Goal: Information Seeking & Learning: Learn about a topic

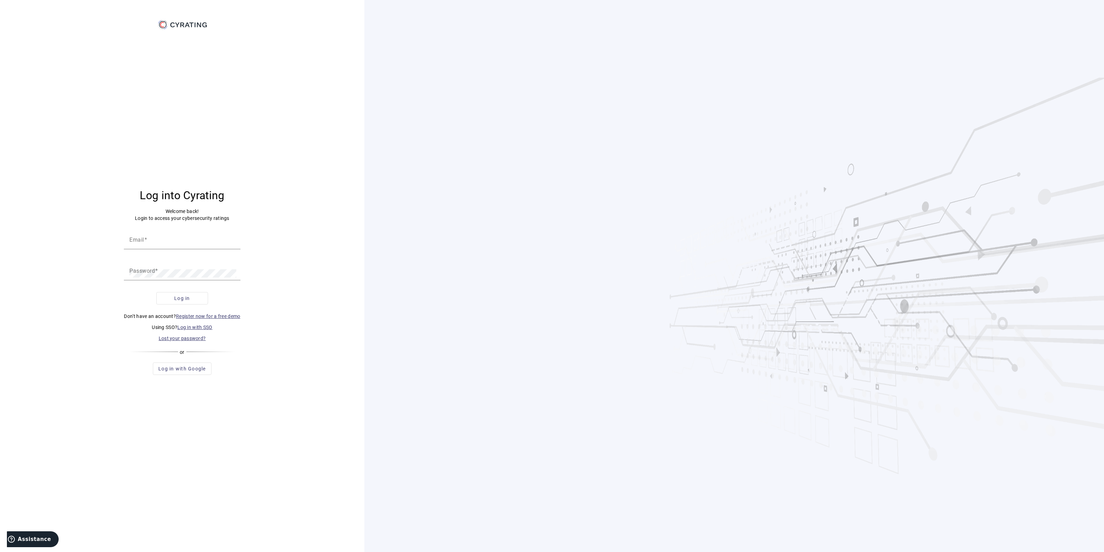
click at [185, 327] on link "Log in with SSO" at bounding box center [194, 327] width 35 height 6
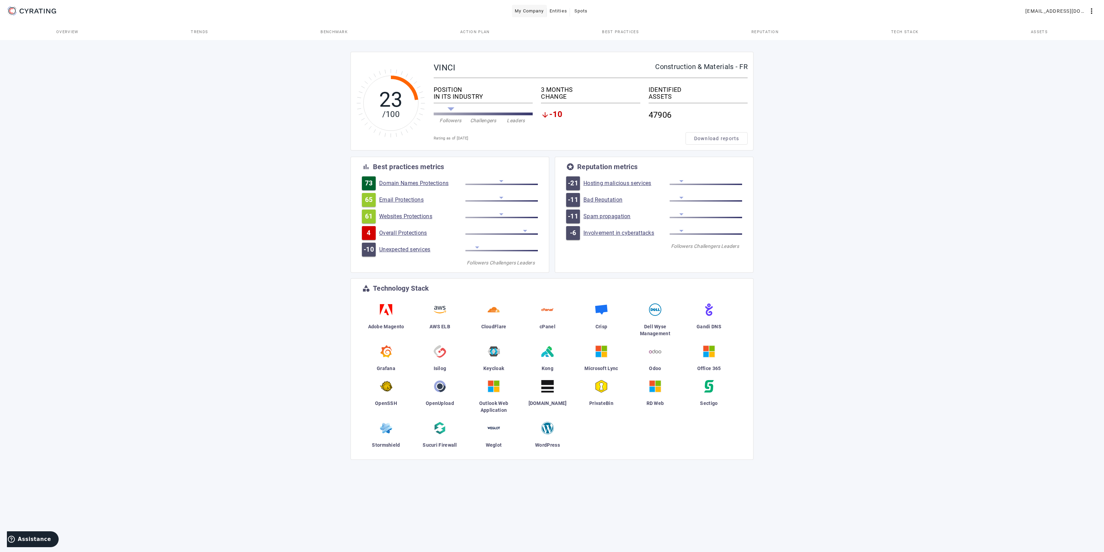
click at [543, 10] on span "My Company" at bounding box center [529, 11] width 29 height 11
click at [550, 10] on span "Entities" at bounding box center [558, 11] width 18 height 11
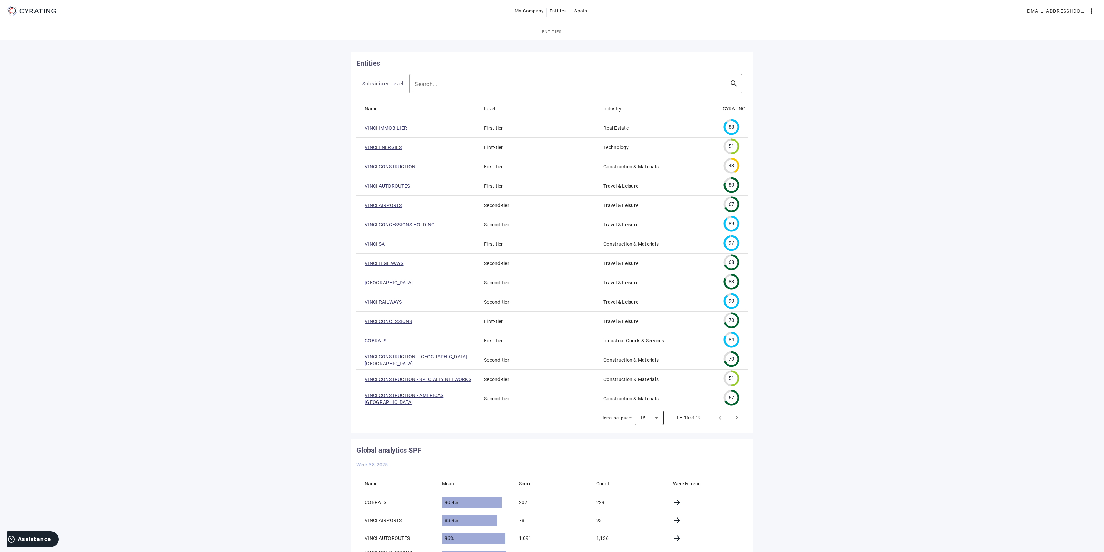
click at [643, 416] on div at bounding box center [649, 417] width 29 height 17
click at [374, 284] on div at bounding box center [552, 276] width 1104 height 552
click at [381, 281] on link "[GEOGRAPHIC_DATA]" at bounding box center [389, 282] width 48 height 7
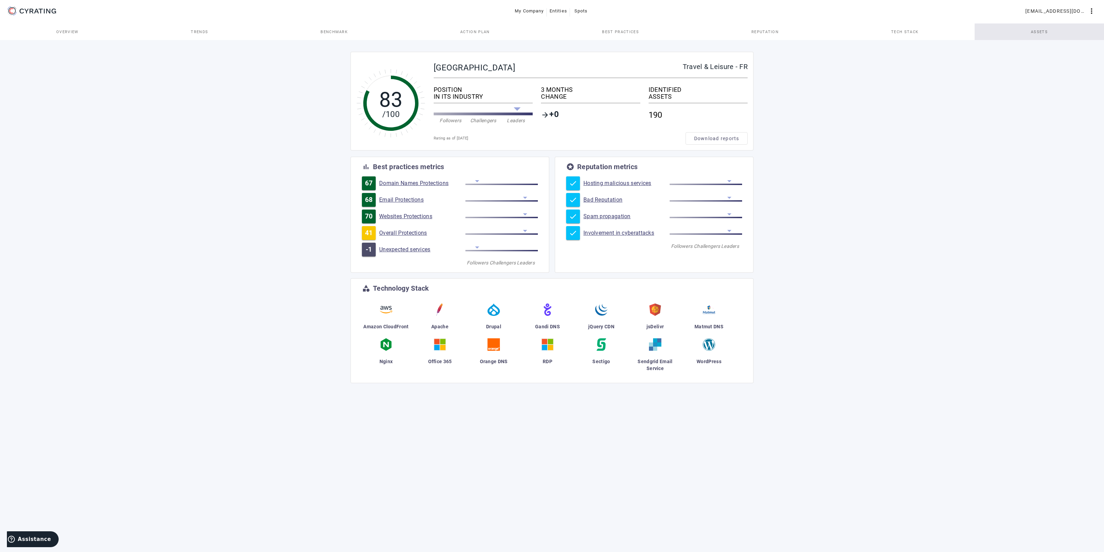
click at [1057, 34] on link "Assets" at bounding box center [1038, 31] width 129 height 17
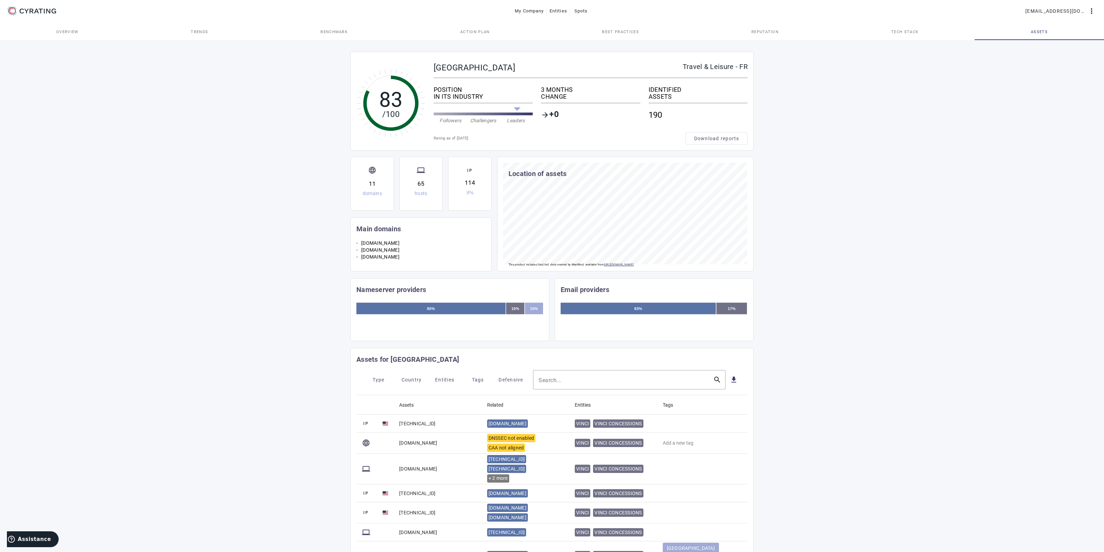
scroll to position [133, 0]
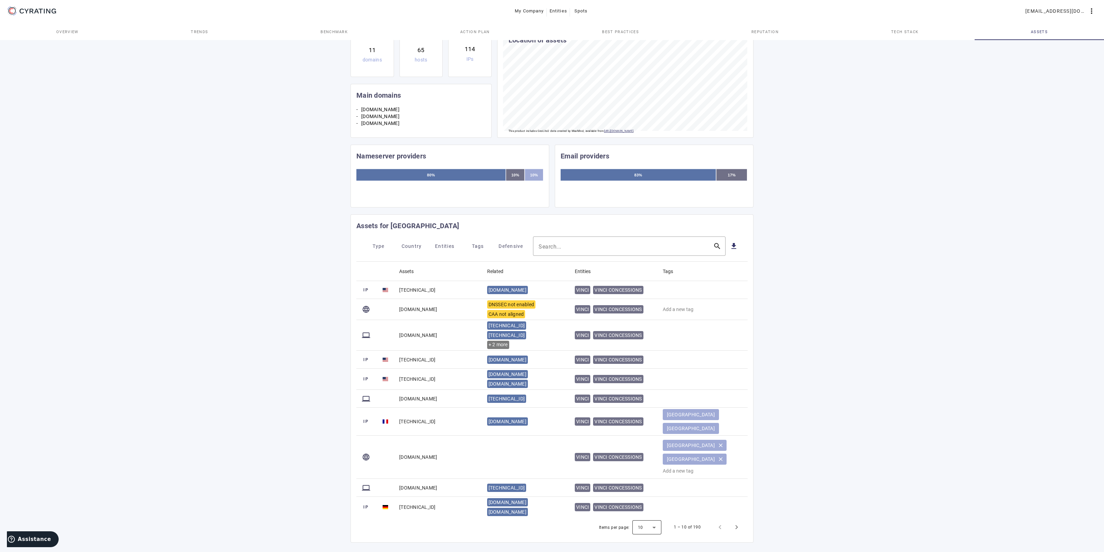
click at [653, 518] on div at bounding box center [646, 526] width 29 height 17
click at [657, 502] on mat-option "100" at bounding box center [647, 500] width 29 height 17
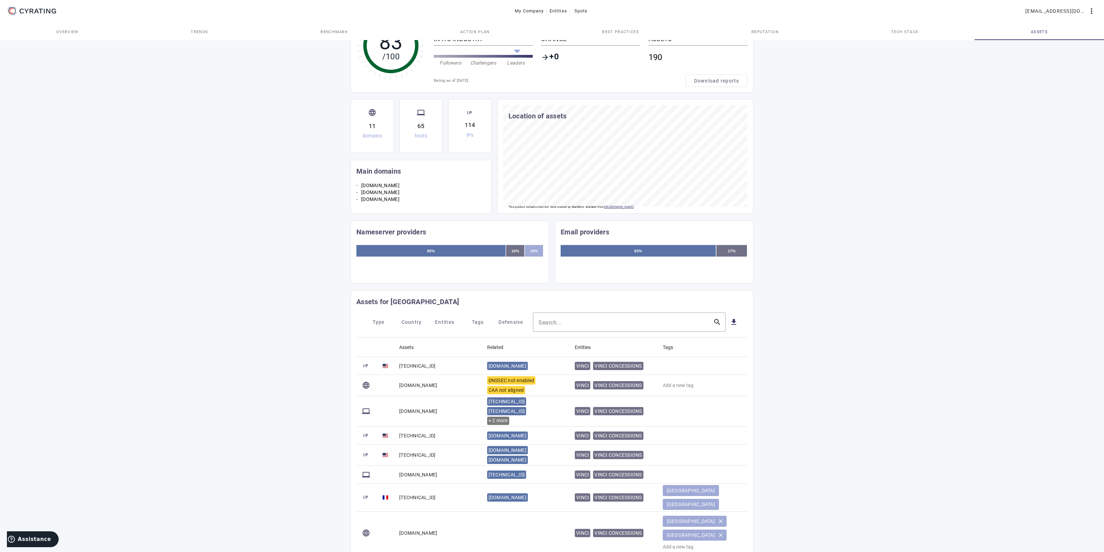
scroll to position [0, 0]
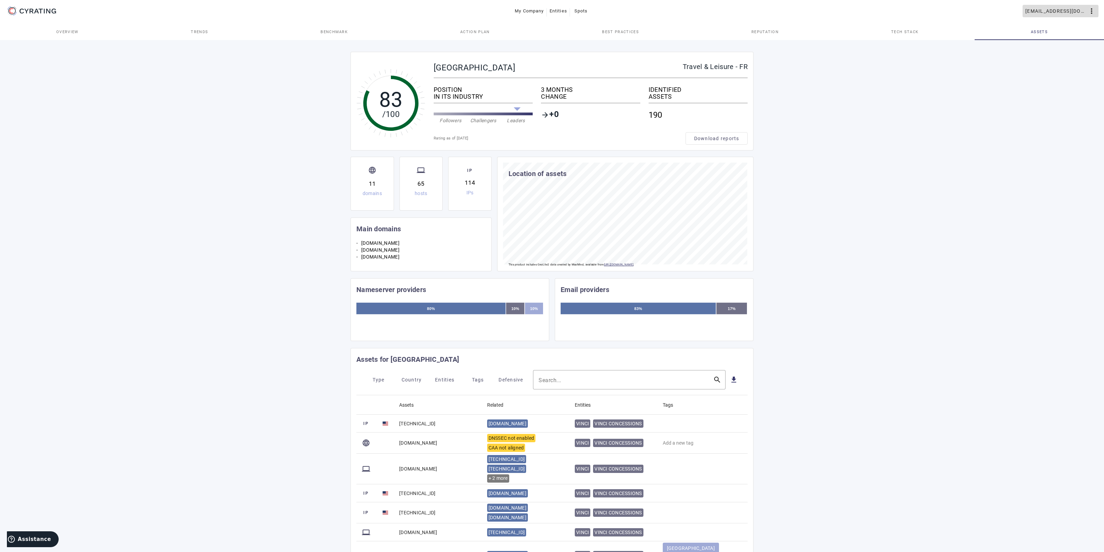
click at [1043, 7] on span "[EMAIL_ADDRESS][DOMAIN_NAME]" at bounding box center [1056, 11] width 62 height 11
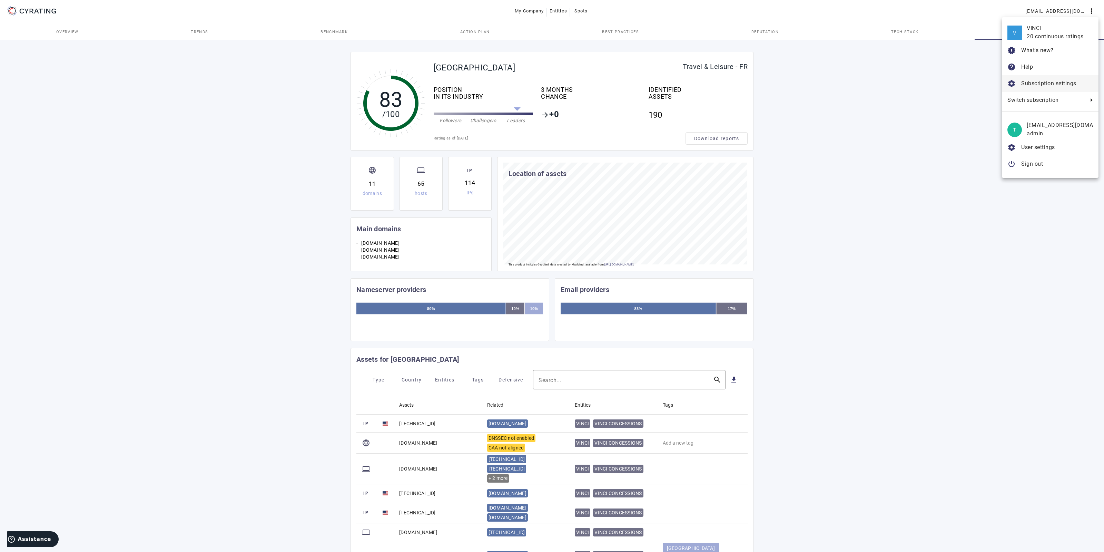
click at [1032, 85] on span "Subscription settings" at bounding box center [1048, 83] width 55 height 7
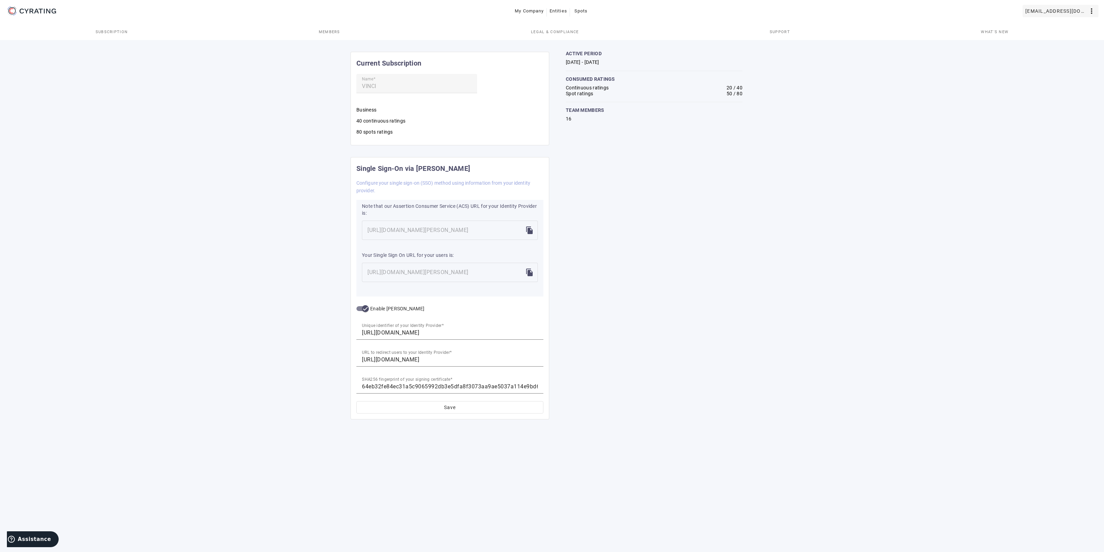
click at [1043, 14] on span "[EMAIL_ADDRESS][DOMAIN_NAME]" at bounding box center [1056, 11] width 62 height 11
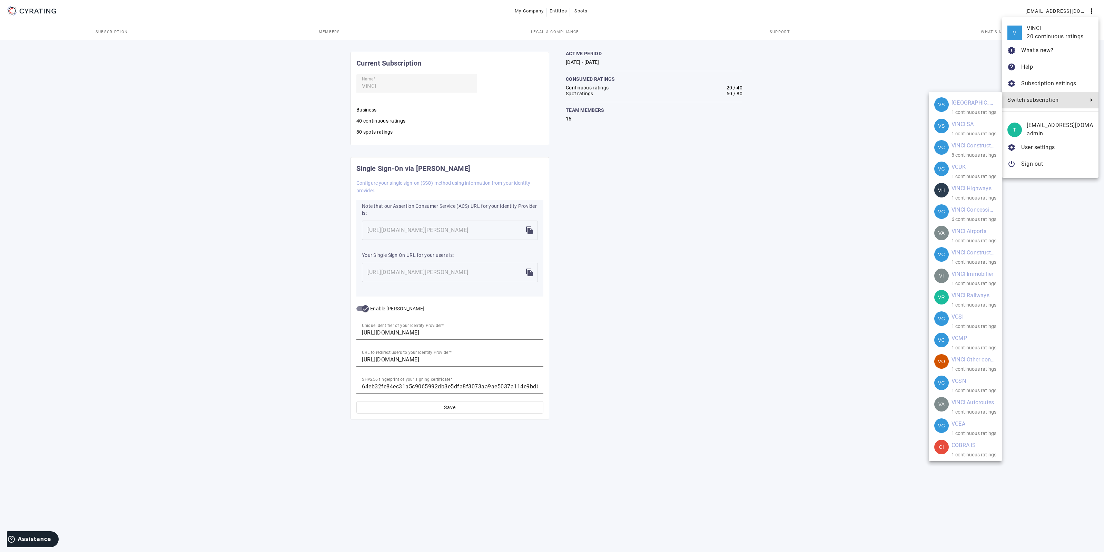
click at [898, 62] on div at bounding box center [552, 276] width 1104 height 552
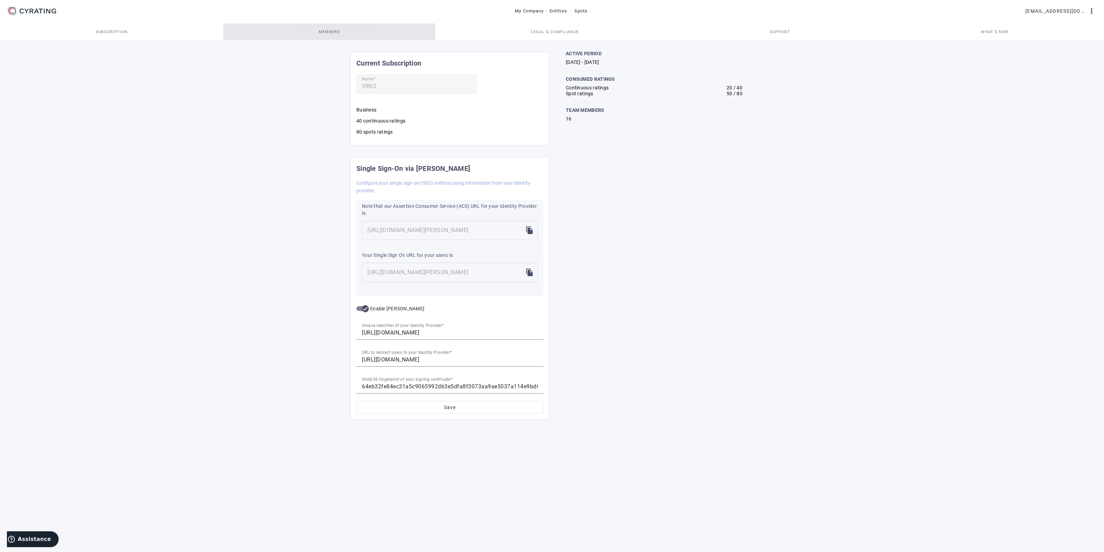
click at [320, 38] on span "Members" at bounding box center [329, 31] width 21 height 17
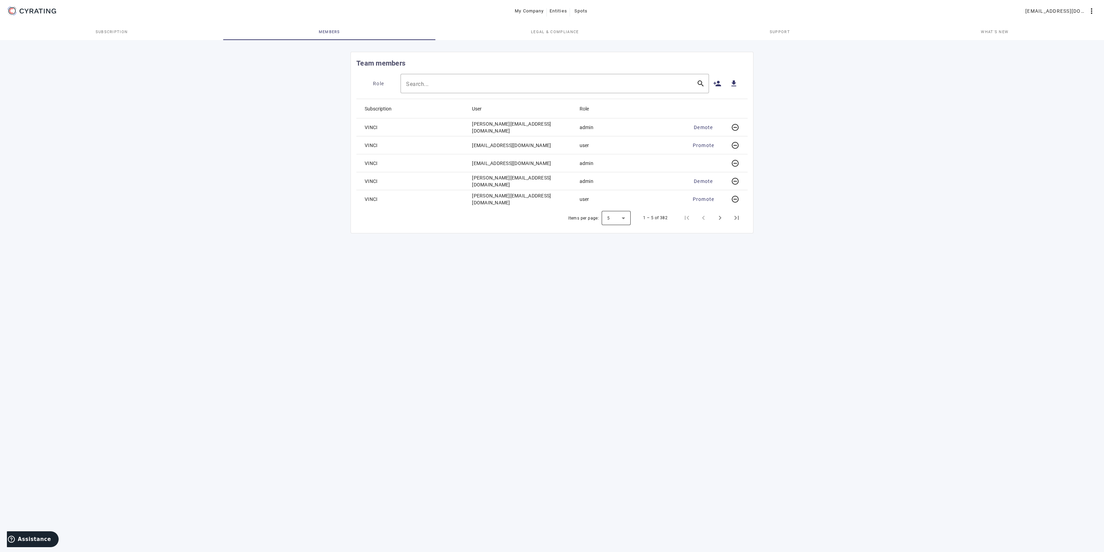
click at [614, 214] on div at bounding box center [616, 217] width 29 height 17
click at [619, 272] on mat-option "20" at bounding box center [616, 269] width 29 height 17
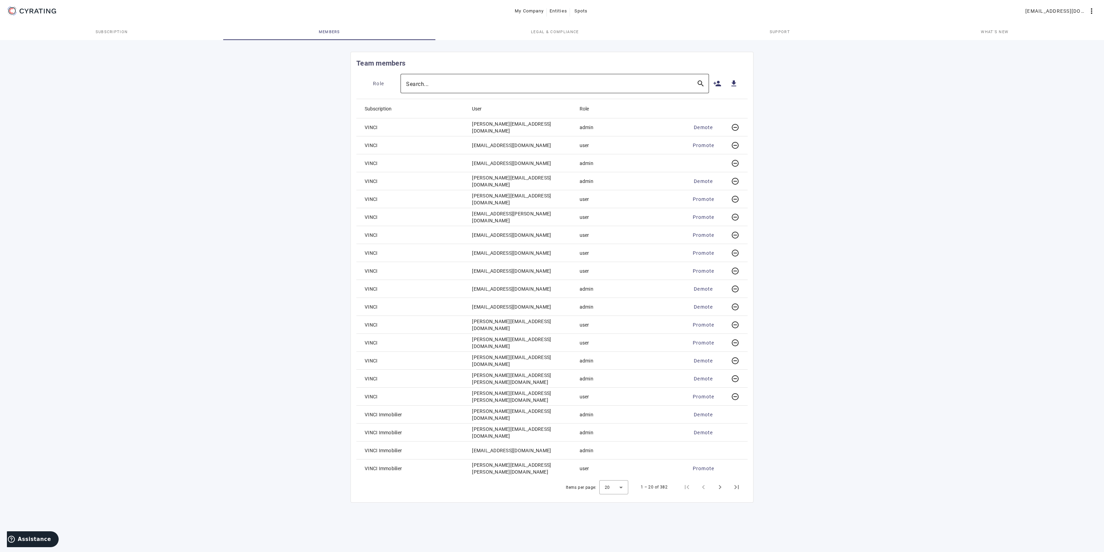
click at [500, 79] on div at bounding box center [548, 83] width 285 height 19
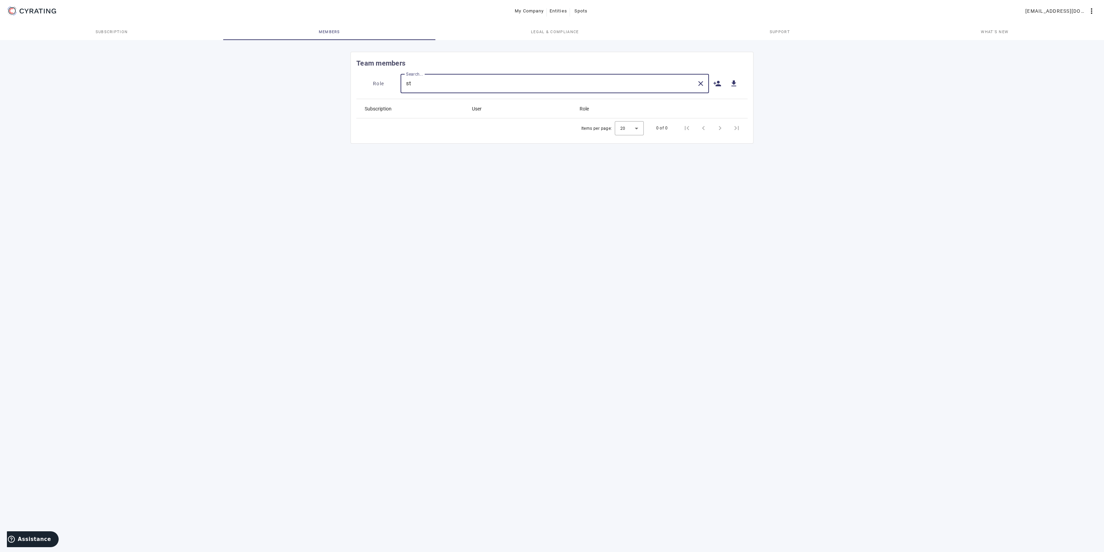
type input "s"
click at [445, 94] on mat-toolbar "Role Search... search person_add get_app" at bounding box center [551, 86] width 391 height 25
click at [438, 87] on input "Search..." at bounding box center [548, 83] width 285 height 8
click at [139, 24] on link "Subscription" at bounding box center [111, 31] width 223 height 17
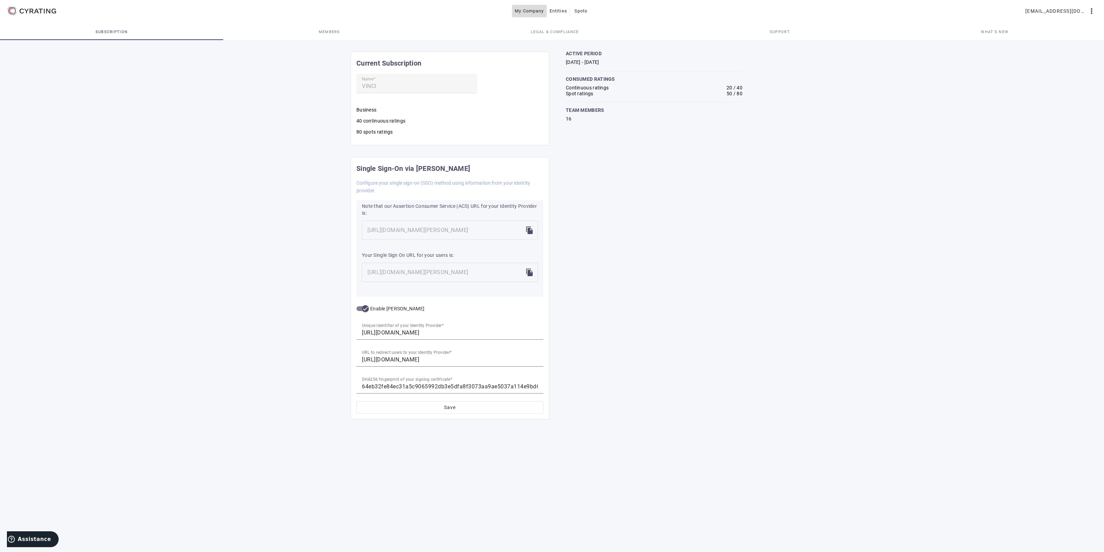
click at [528, 11] on span "My Company" at bounding box center [529, 11] width 29 height 11
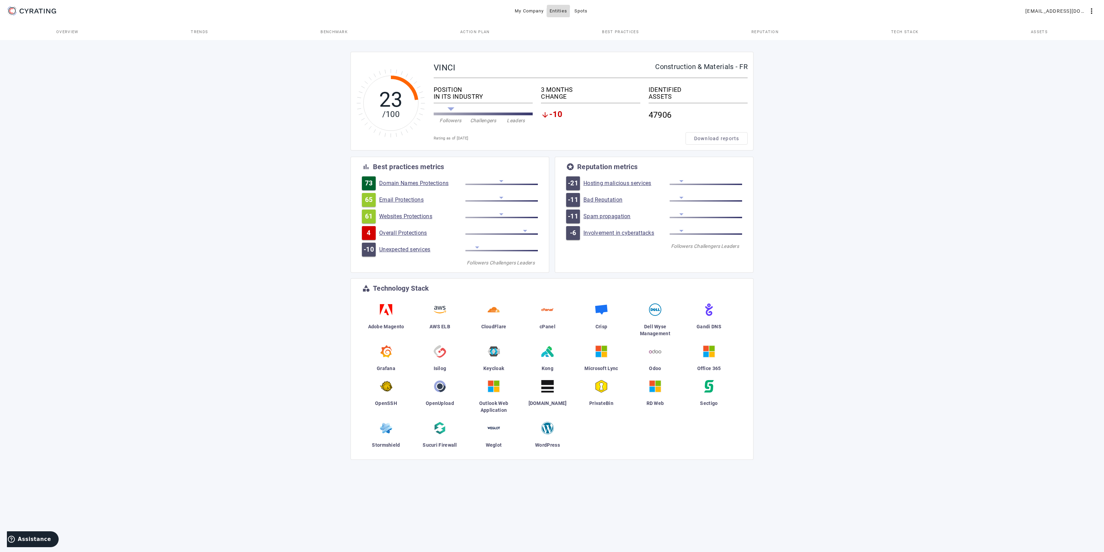
click at [559, 9] on span "Entities" at bounding box center [558, 11] width 18 height 11
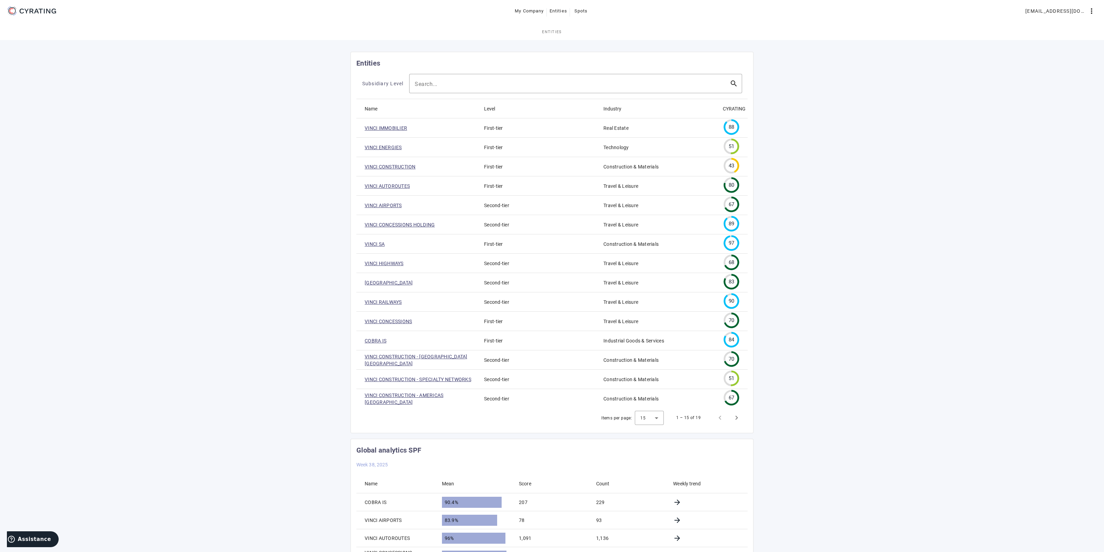
click at [385, 288] on mat-cell "[GEOGRAPHIC_DATA]" at bounding box center [417, 282] width 122 height 19
click at [387, 284] on link "[GEOGRAPHIC_DATA]" at bounding box center [389, 282] width 48 height 7
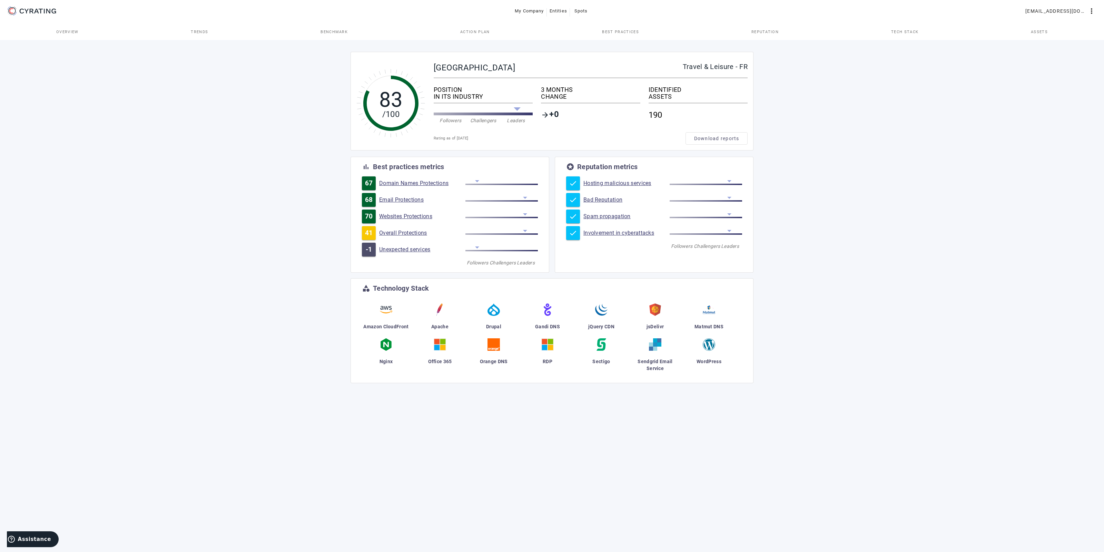
click at [1023, 36] on link "Assets" at bounding box center [1038, 31] width 129 height 17
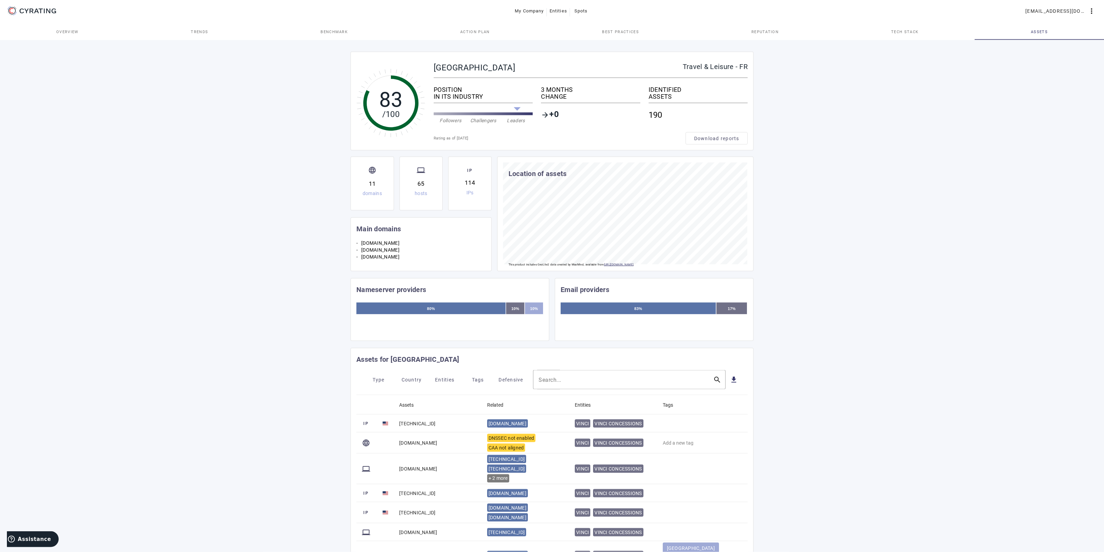
scroll to position [133, 0]
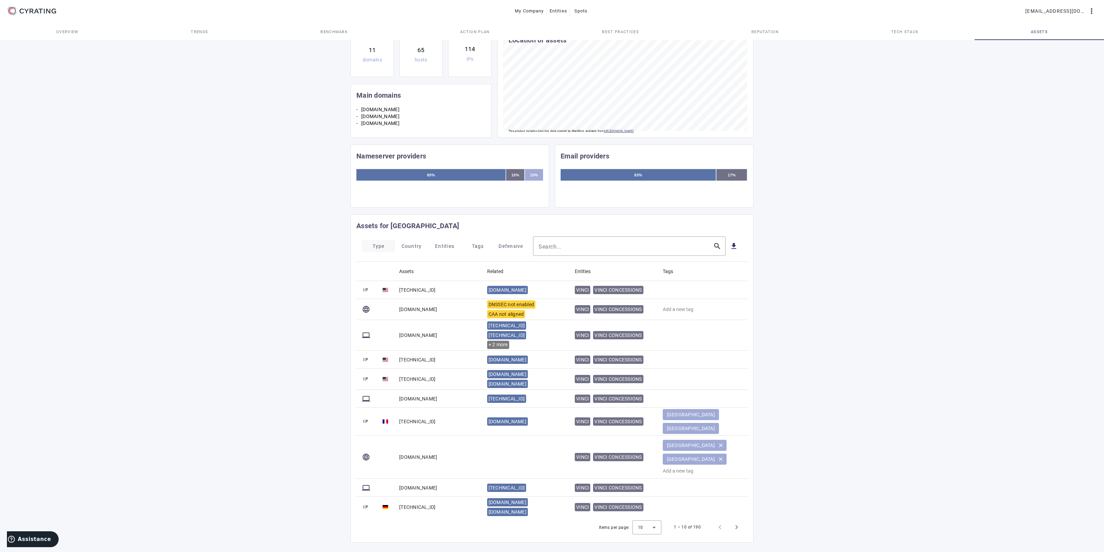
click at [370, 243] on span at bounding box center [378, 246] width 33 height 17
click at [373, 267] on mat-icon "check_box_outline_blank" at bounding box center [371, 264] width 8 height 8
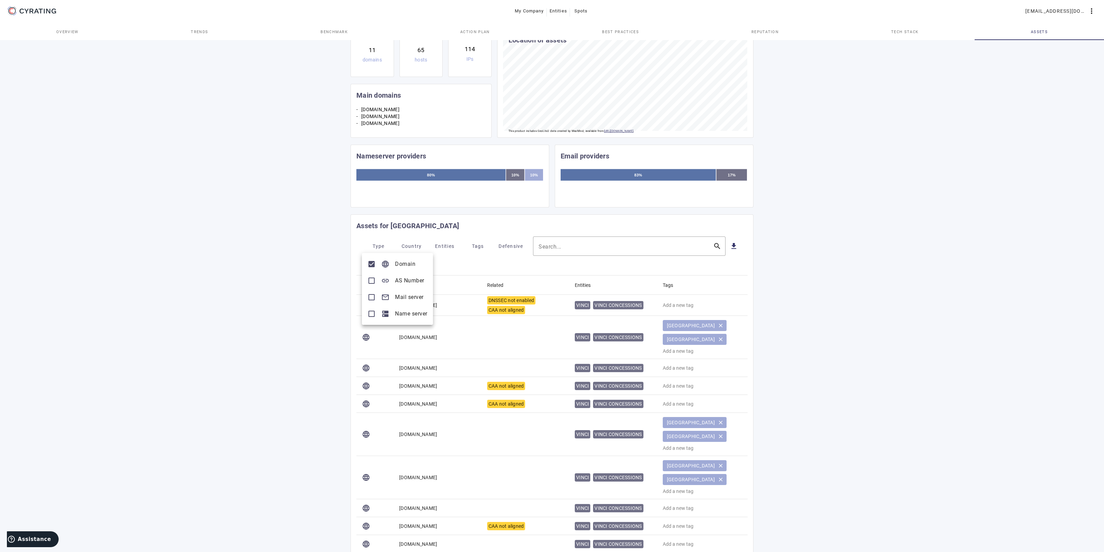
click at [205, 298] on div at bounding box center [552, 276] width 1104 height 552
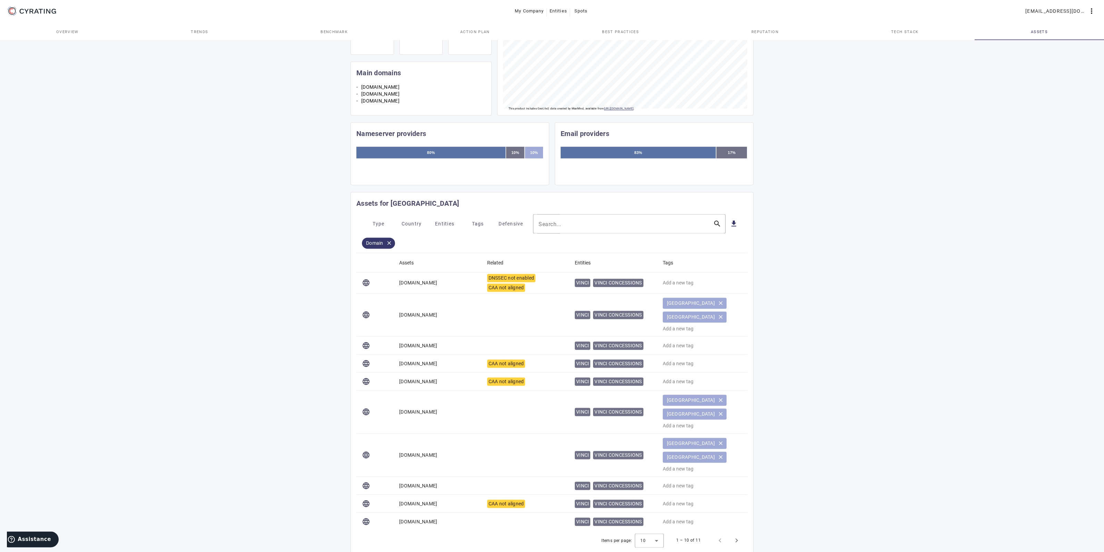
scroll to position [179, 0]
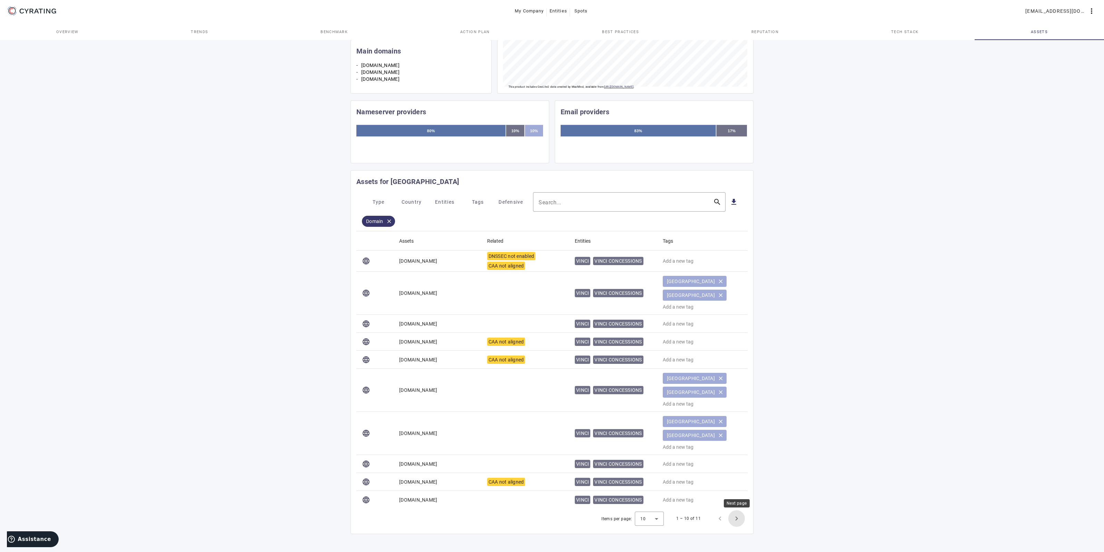
click at [735, 518] on span "Next page" at bounding box center [736, 518] width 17 height 17
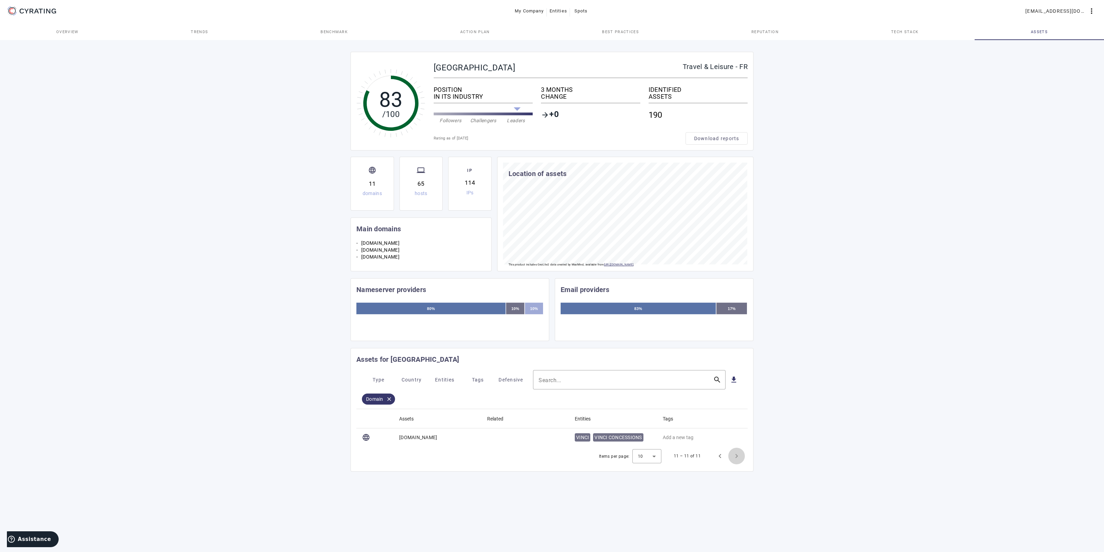
scroll to position [0, 0]
click at [717, 450] on span "Previous page" at bounding box center [720, 455] width 17 height 17
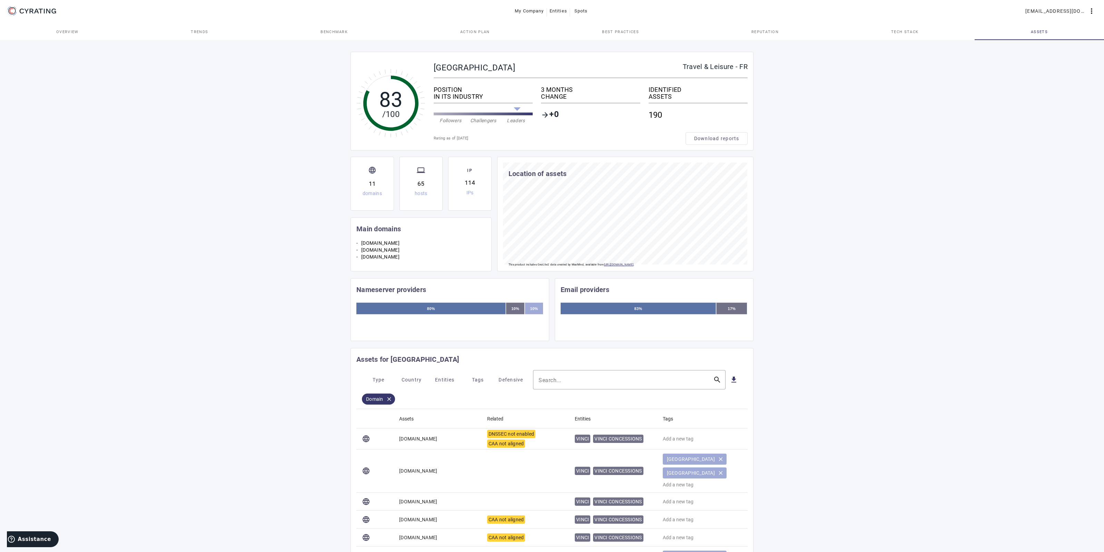
scroll to position [179, 0]
